Goal: Understand process/instructions: Learn how to perform a task or action

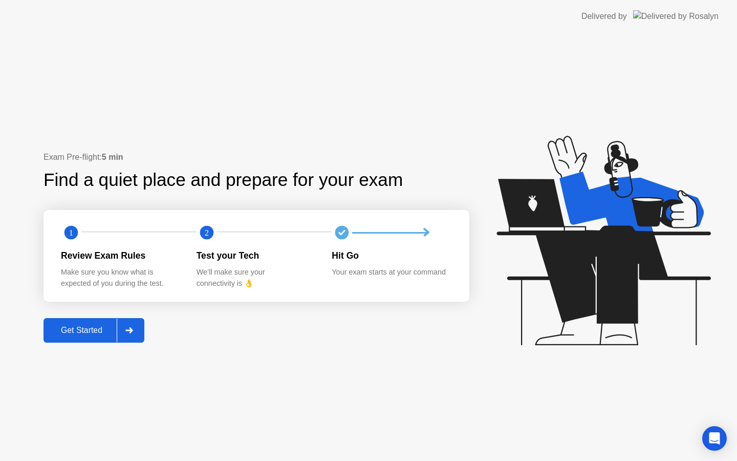
click at [99, 324] on button "Get Started" at bounding box center [94, 330] width 101 height 25
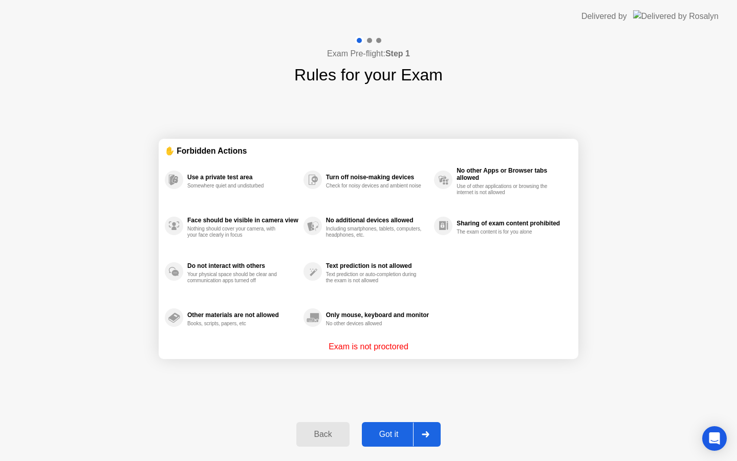
click at [332, 427] on button "Back" at bounding box center [322, 434] width 53 height 25
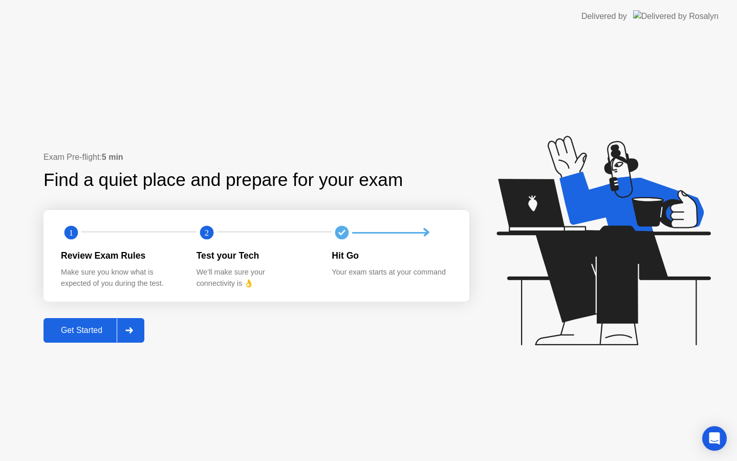
click at [135, 331] on div at bounding box center [129, 331] width 25 height 24
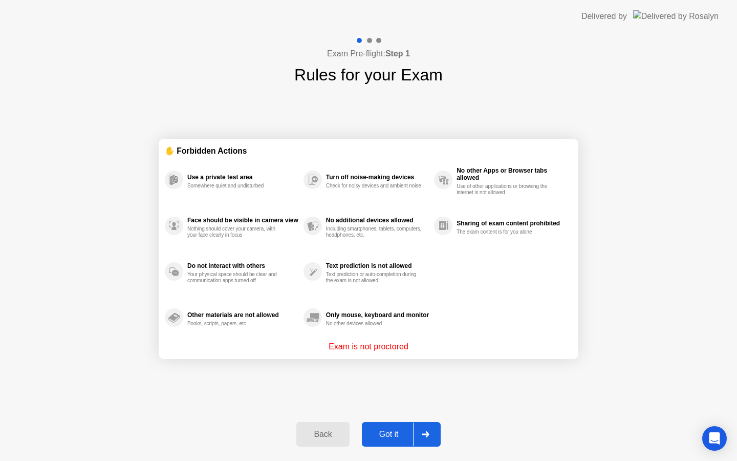
click at [427, 434] on icon at bounding box center [425, 434] width 7 height 6
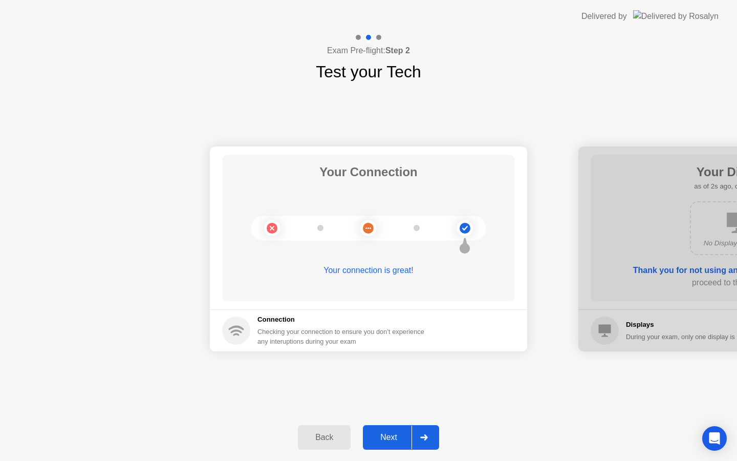
click at [406, 423] on div "Back Next" at bounding box center [368, 437] width 737 height 47
click at [414, 439] on div at bounding box center [424, 438] width 25 height 24
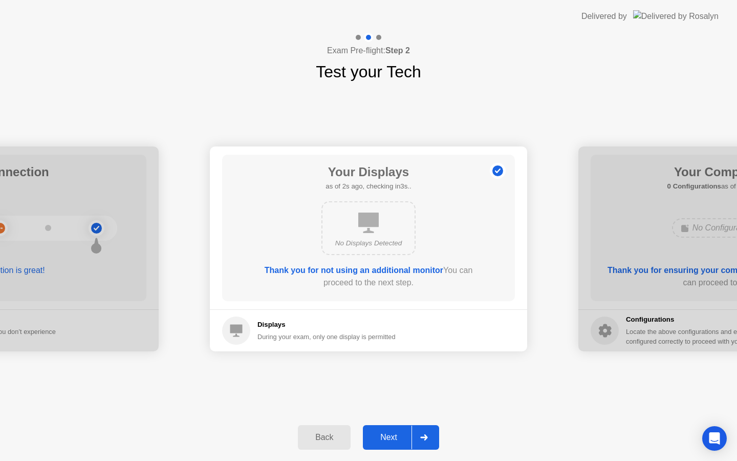
click at [424, 439] on icon at bounding box center [424, 437] width 8 height 6
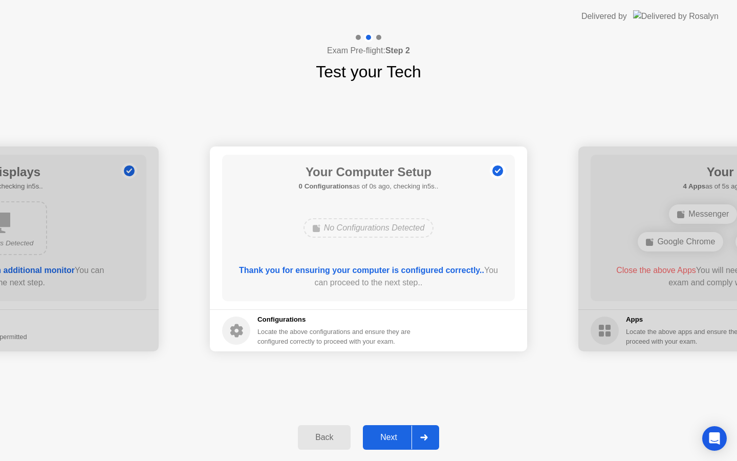
click at [424, 439] on icon at bounding box center [424, 437] width 8 height 6
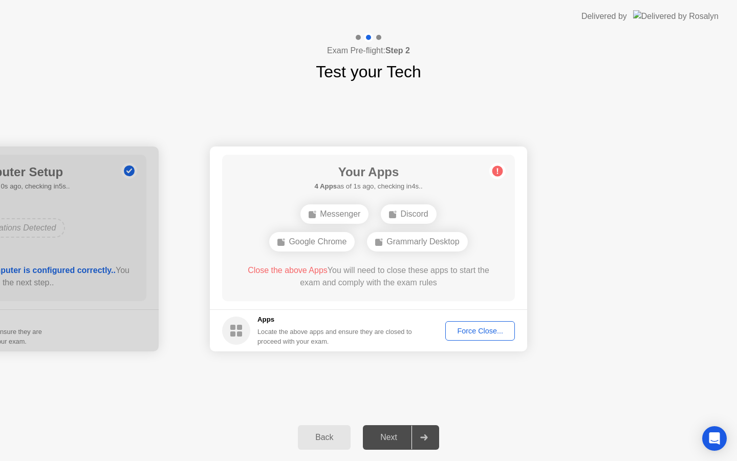
click at [475, 333] on div "Force Close..." at bounding box center [480, 331] width 62 height 8
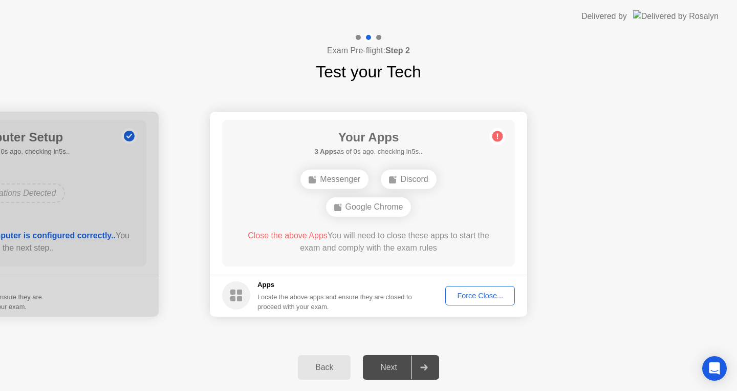
click at [493, 137] on circle at bounding box center [498, 136] width 11 height 11
click at [490, 293] on div "Force Close..." at bounding box center [480, 295] width 62 height 8
